Goal: Task Accomplishment & Management: Use online tool/utility

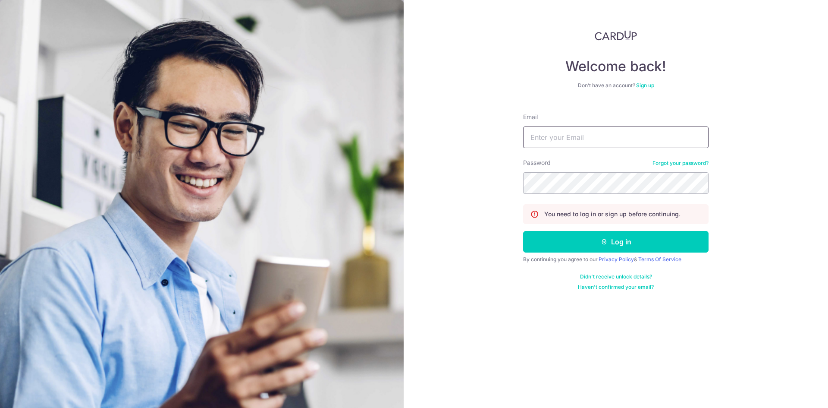
click at [556, 147] on input "Email" at bounding box center [616, 137] width 186 height 22
type input "[EMAIL_ADDRESS][DOMAIN_NAME]"
click at [639, 231] on button "Log in" at bounding box center [616, 242] width 186 height 22
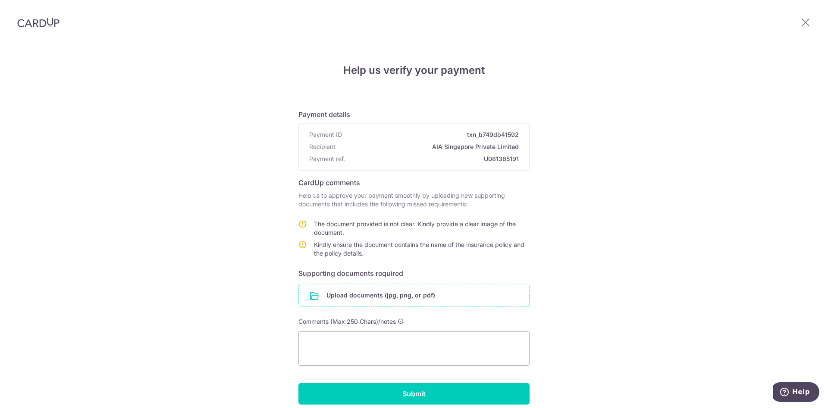
click at [375, 301] on input "file" at bounding box center [414, 295] width 230 height 22
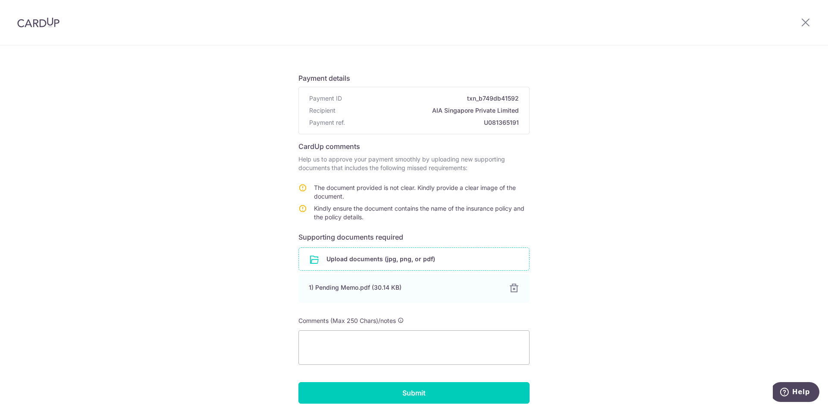
scroll to position [72, 0]
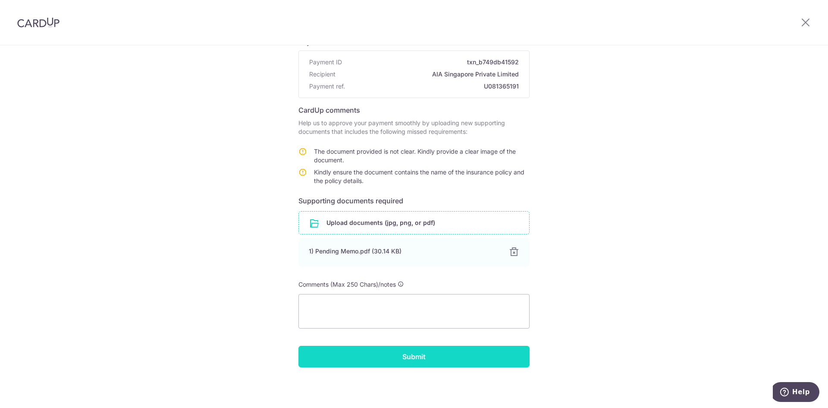
click at [411, 353] on input "Submit" at bounding box center [414, 357] width 231 height 22
